Goal: Information Seeking & Learning: Learn about a topic

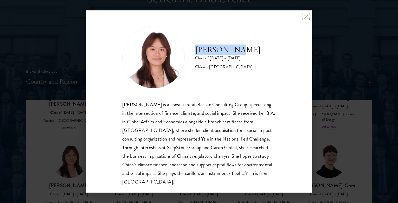
click at [306, 15] on button at bounding box center [306, 16] width 4 height 4
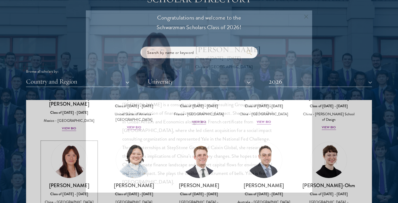
click at [305, 15] on div "Scholar Directory Congratulations and welcome to the Schwarzman Scholars Class …" at bounding box center [199, 123] width 346 height 265
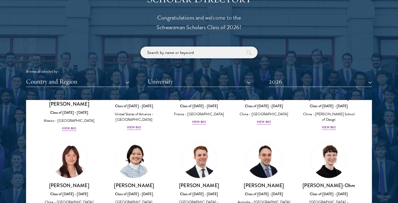
click at [200, 58] on input "search" at bounding box center [199, 53] width 117 height 12
type input "energy"
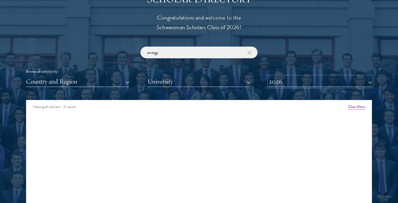
click at [340, 81] on button "2026" at bounding box center [320, 81] width 103 height 11
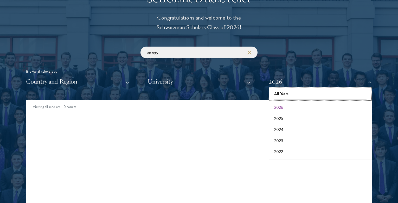
click at [322, 94] on button "All Years" at bounding box center [320, 93] width 100 height 11
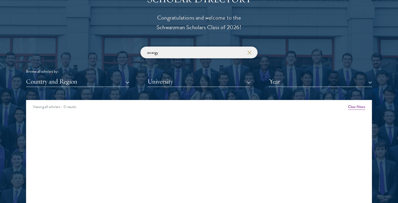
click at [222, 53] on input "energy" at bounding box center [199, 53] width 117 height 12
click button "submit" at bounding box center [0, 0] width 0 height 0
click at [251, 54] on use "button" at bounding box center [249, 52] width 7 height 7
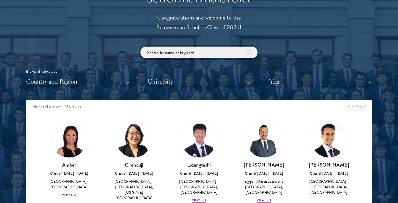
click at [190, 57] on input "search" at bounding box center [199, 53] width 117 height 12
click at [186, 54] on input "search" at bounding box center [199, 53] width 117 height 12
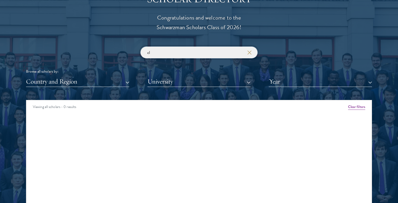
type input "c"
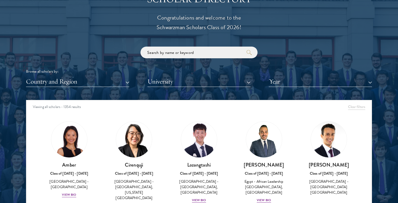
click at [182, 74] on div "Browse all scholars by:" at bounding box center [199, 71] width 346 height 5
click at [180, 88] on div "Scholar Directory Congratulations and welcome to the Schwarzman Scholars Class …" at bounding box center [199, 123] width 346 height 265
click at [179, 84] on button "University" at bounding box center [199, 81] width 103 height 11
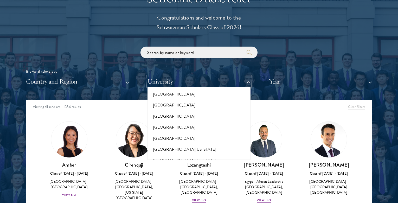
scroll to position [3905, 0]
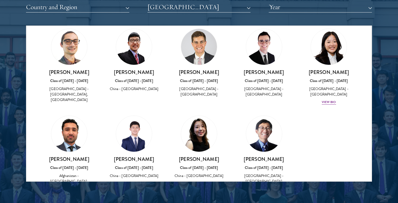
scroll to position [102, 0]
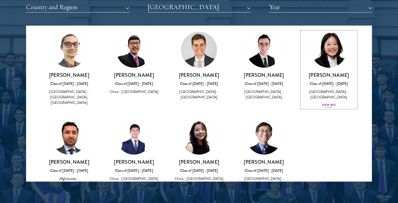
click at [327, 52] on img at bounding box center [329, 50] width 40 height 40
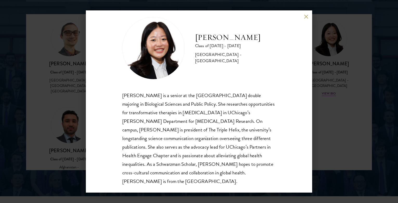
scroll to position [678, 0]
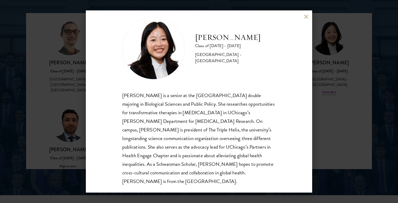
click at [307, 15] on button at bounding box center [306, 16] width 4 height 4
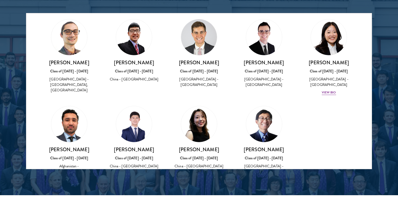
click at [264, 25] on img at bounding box center [264, 37] width 36 height 36
click at [263, 47] on img at bounding box center [264, 37] width 36 height 36
click at [262, 60] on h3 "[PERSON_NAME]" at bounding box center [264, 62] width 55 height 7
click at [260, 68] on div "Class of [DATE] - [DATE]" at bounding box center [264, 70] width 55 height 5
click at [260, 62] on h3 "[PERSON_NAME]" at bounding box center [264, 62] width 55 height 7
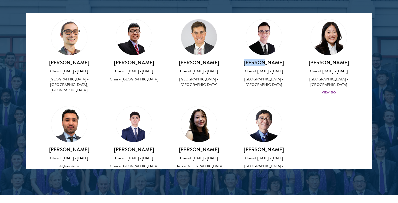
click at [260, 62] on h3 "[PERSON_NAME]" at bounding box center [264, 62] width 55 height 7
click at [261, 62] on h3 "[PERSON_NAME]" at bounding box center [264, 62] width 55 height 7
click at [264, 154] on div "[PERSON_NAME] Class of [DATE] - [DATE] [GEOGRAPHIC_DATA] - [GEOGRAPHIC_DATA]" at bounding box center [264, 160] width 55 height 29
click at [264, 149] on h3 "[PERSON_NAME]" at bounding box center [264, 149] width 55 height 7
click at [199, 148] on h3 "[PERSON_NAME]" at bounding box center [199, 149] width 55 height 7
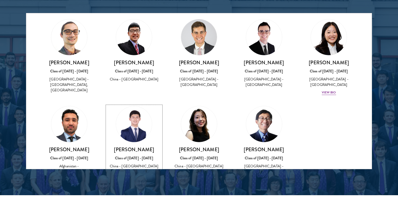
click at [127, 150] on h3 "[PERSON_NAME]" at bounding box center [134, 149] width 55 height 7
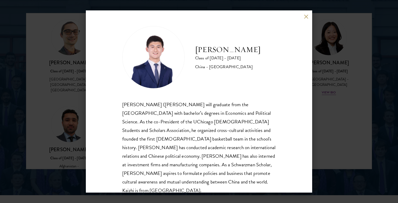
click at [304, 17] on button at bounding box center [306, 16] width 4 height 4
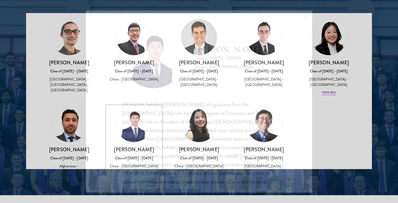
scroll to position [110, 0]
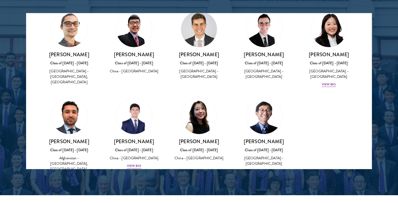
click at [133, 33] on img at bounding box center [134, 29] width 36 height 36
click at [55, 46] on div "[PERSON_NAME] Class of [DATE] - [DATE] [GEOGRAPHIC_DATA] - [GEOGRAPHIC_DATA], […" at bounding box center [69, 48] width 55 height 74
click at [61, 50] on div "[PERSON_NAME] Class of [DATE] - [DATE] [GEOGRAPHIC_DATA] - [GEOGRAPHIC_DATA], […" at bounding box center [69, 48] width 55 height 74
click at [63, 55] on h3 "[PERSON_NAME]" at bounding box center [69, 54] width 55 height 7
click at [86, 110] on img at bounding box center [69, 116] width 40 height 40
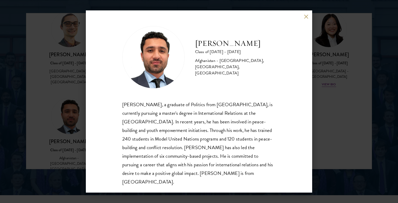
scroll to position [1, 0]
click at [305, 20] on div "[PERSON_NAME] Class of [DATE] - [DATE] [GEOGRAPHIC_DATA] - [GEOGRAPHIC_DATA], […" at bounding box center [199, 101] width 226 height 182
click at [308, 13] on div "[PERSON_NAME] Class of [DATE] - [DATE] [GEOGRAPHIC_DATA] - [GEOGRAPHIC_DATA], […" at bounding box center [199, 101] width 226 height 182
click at [308, 15] on button at bounding box center [306, 16] width 4 height 4
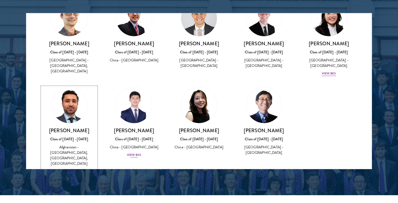
scroll to position [137, 0]
